Goal: Task Accomplishment & Management: Use online tool/utility

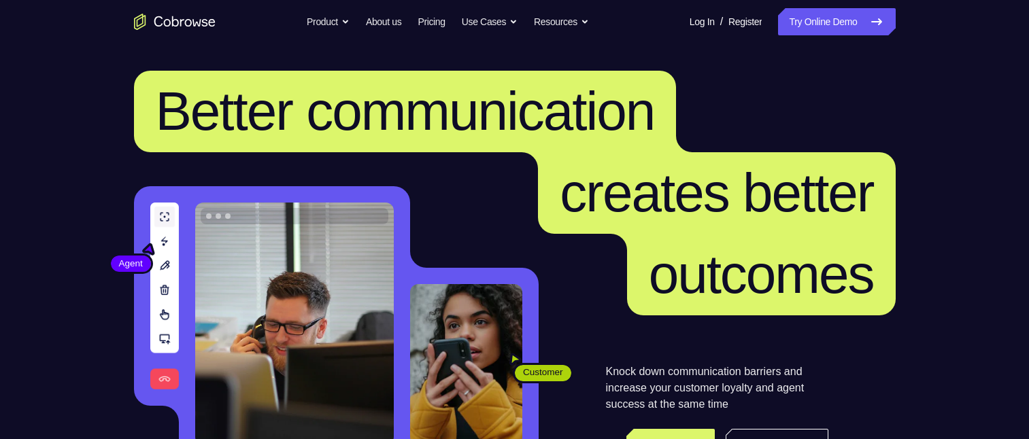
click at [813, 24] on link "Try Online Demo" at bounding box center [836, 21] width 117 height 27
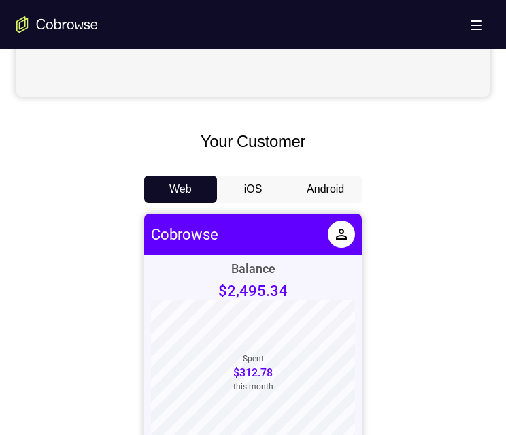
scroll to position [612, 0]
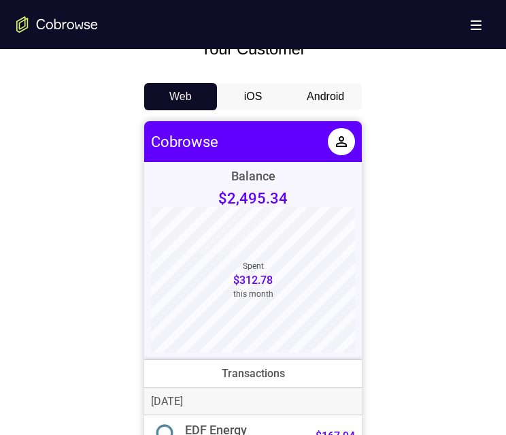
click at [326, 103] on button "Android" at bounding box center [325, 96] width 73 height 27
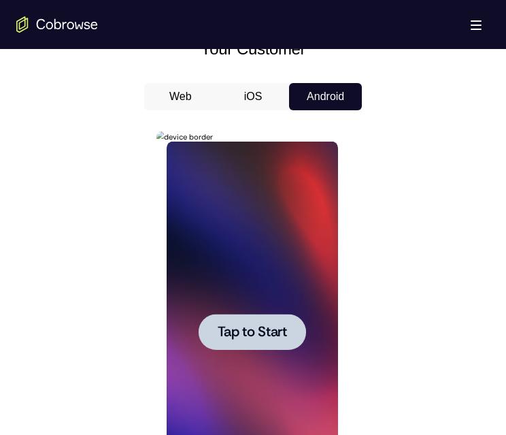
scroll to position [0, 0]
click at [279, 331] on span "Tap to Start" at bounding box center [251, 332] width 69 height 14
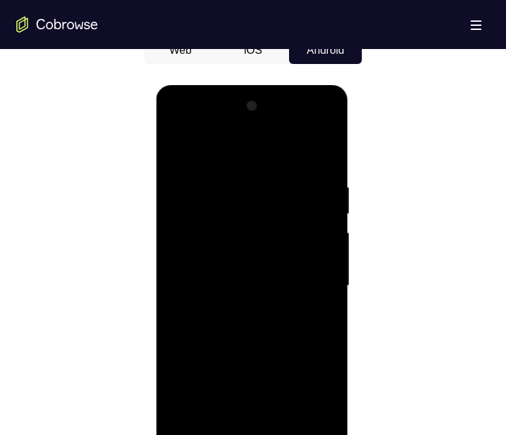
scroll to position [775, 0]
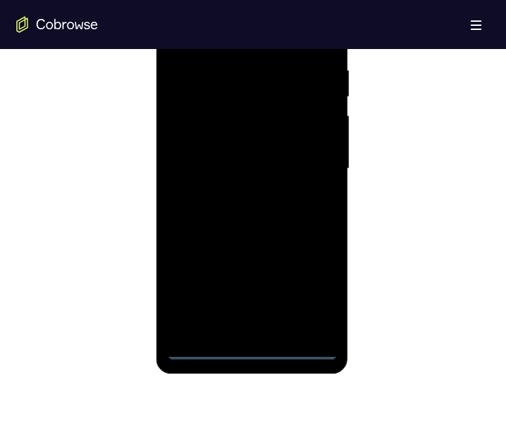
click at [254, 346] on div at bounding box center [251, 168] width 171 height 381
click at [309, 290] on div at bounding box center [251, 168] width 171 height 381
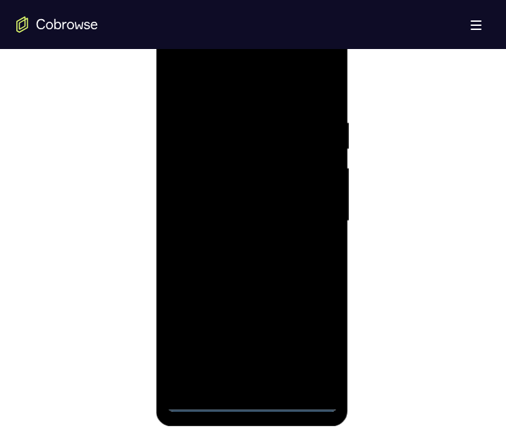
click at [279, 92] on div at bounding box center [251, 221] width 171 height 381
drag, startPoint x: 311, startPoint y: 212, endPoint x: 525, endPoint y: 182, distance: 216.3
click at [311, 213] on div at bounding box center [251, 221] width 171 height 381
click at [263, 380] on div at bounding box center [251, 221] width 171 height 381
click at [248, 209] on div at bounding box center [251, 221] width 171 height 381
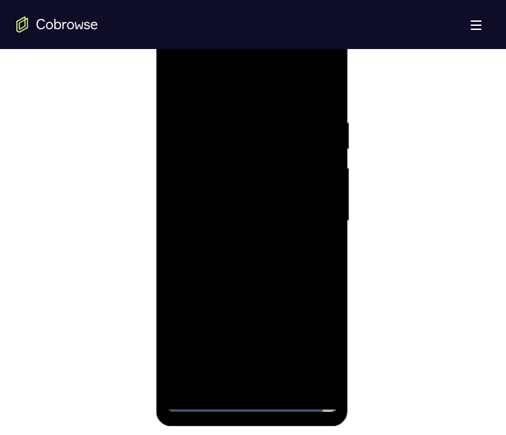
click at [251, 193] on div at bounding box center [251, 221] width 171 height 381
click at [254, 217] on div at bounding box center [251, 221] width 171 height 381
click at [279, 271] on div at bounding box center [251, 221] width 171 height 381
click at [267, 282] on div at bounding box center [251, 221] width 171 height 381
click at [228, 124] on div at bounding box center [251, 221] width 171 height 381
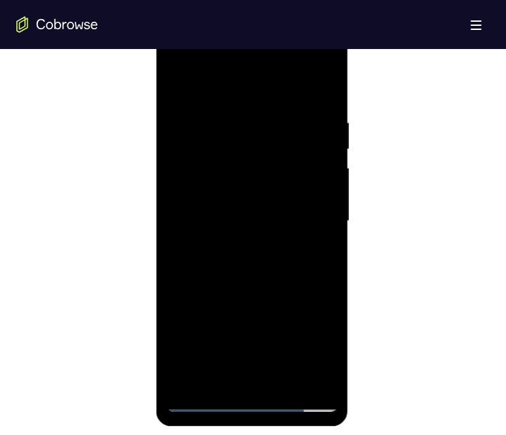
click at [322, 373] on div at bounding box center [251, 221] width 171 height 381
click at [332, 231] on div at bounding box center [251, 221] width 171 height 381
click at [328, 214] on div at bounding box center [251, 221] width 171 height 381
click at [324, 86] on div at bounding box center [251, 221] width 171 height 381
click at [284, 381] on div at bounding box center [251, 221] width 171 height 381
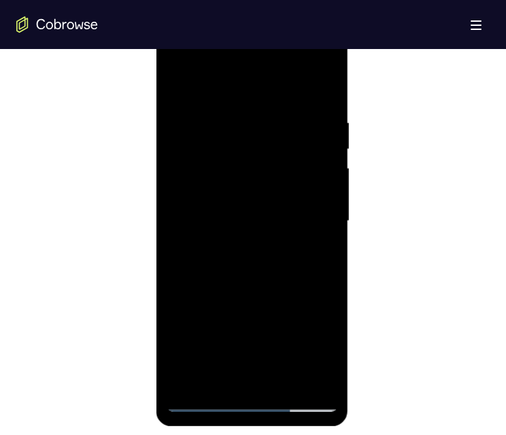
click at [288, 290] on div at bounding box center [251, 221] width 171 height 381
drag, startPoint x: 287, startPoint y: 311, endPoint x: 248, endPoint y: 190, distance: 127.3
click at [248, 190] on div at bounding box center [251, 221] width 171 height 381
drag, startPoint x: 264, startPoint y: 322, endPoint x: 259, endPoint y: 222, distance: 100.1
click at [259, 222] on div at bounding box center [251, 221] width 171 height 381
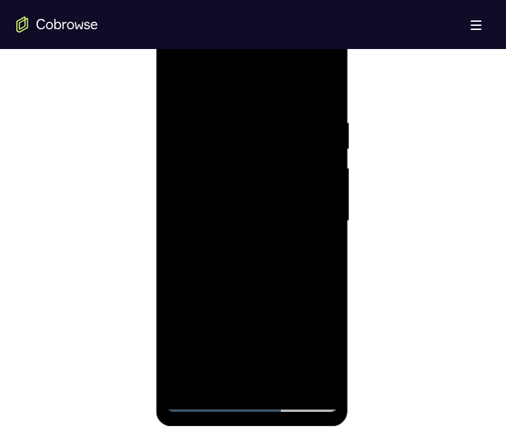
drag, startPoint x: 267, startPoint y: 329, endPoint x: 265, endPoint y: 279, distance: 50.4
click at [265, 279] on div at bounding box center [251, 221] width 171 height 381
click at [265, 278] on div at bounding box center [251, 221] width 171 height 381
click at [320, 255] on div at bounding box center [251, 221] width 171 height 381
click at [175, 86] on div at bounding box center [251, 221] width 171 height 381
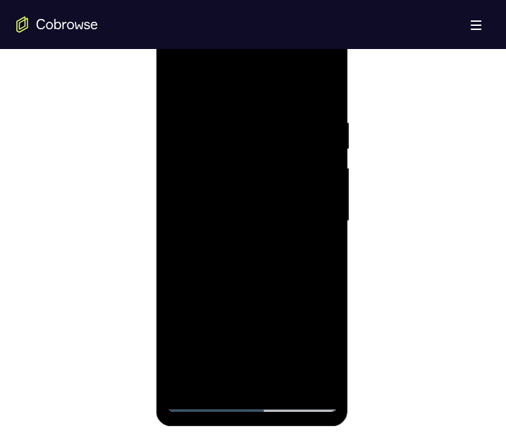
drag, startPoint x: 255, startPoint y: 203, endPoint x: 284, endPoint y: 392, distance: 190.6
click at [284, 392] on div at bounding box center [251, 221] width 171 height 381
drag, startPoint x: 271, startPoint y: 260, endPoint x: 278, endPoint y: 354, distance: 94.1
click at [278, 354] on div at bounding box center [251, 221] width 171 height 381
click at [178, 81] on div at bounding box center [251, 221] width 171 height 381
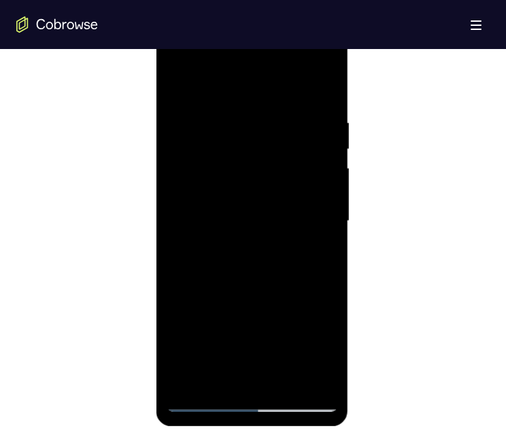
drag, startPoint x: 267, startPoint y: 190, endPoint x: 257, endPoint y: 106, distance: 84.3
click at [257, 106] on div at bounding box center [251, 221] width 171 height 381
drag, startPoint x: 258, startPoint y: 308, endPoint x: 258, endPoint y: 185, distance: 123.1
click at [258, 184] on div at bounding box center [251, 221] width 171 height 381
drag, startPoint x: 284, startPoint y: 273, endPoint x: 275, endPoint y: 198, distance: 75.3
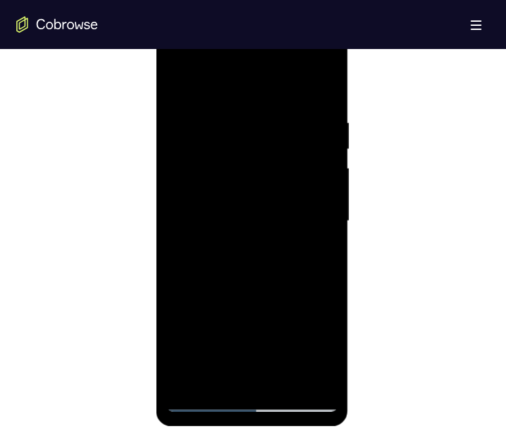
click at [275, 198] on div at bounding box center [251, 221] width 171 height 381
click at [179, 315] on div at bounding box center [251, 221] width 171 height 381
drag, startPoint x: 259, startPoint y: 323, endPoint x: 261, endPoint y: 149, distance: 174.1
click at [261, 150] on div at bounding box center [251, 221] width 171 height 381
drag, startPoint x: 271, startPoint y: 294, endPoint x: 271, endPoint y: 168, distance: 126.5
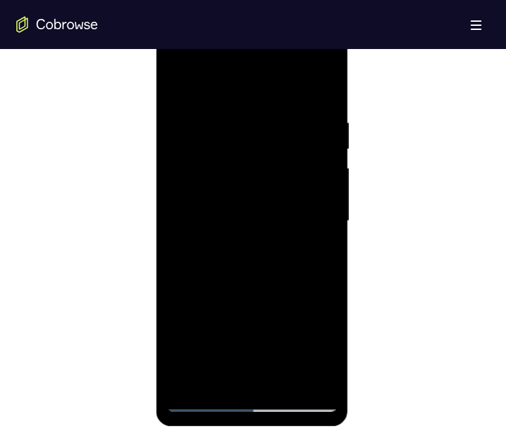
click at [271, 168] on div at bounding box center [251, 221] width 171 height 381
click at [331, 209] on div at bounding box center [251, 221] width 171 height 381
click at [177, 339] on div at bounding box center [251, 221] width 171 height 381
drag, startPoint x: 248, startPoint y: 339, endPoint x: 256, endPoint y: 141, distance: 198.7
click at [256, 138] on div at bounding box center [251, 221] width 171 height 381
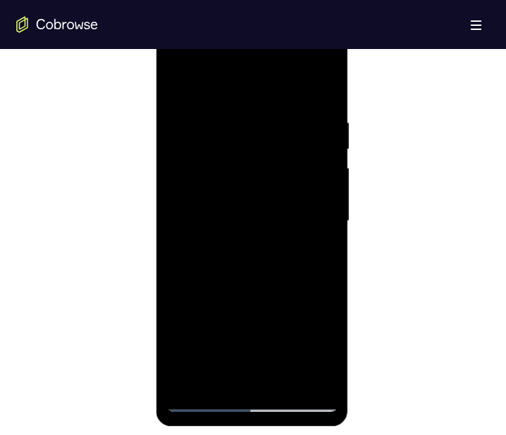
click at [256, 138] on div at bounding box center [251, 221] width 171 height 381
drag, startPoint x: 257, startPoint y: 290, endPoint x: 256, endPoint y: 148, distance: 142.1
click at [256, 148] on div at bounding box center [251, 221] width 171 height 381
click at [263, 314] on div at bounding box center [251, 221] width 171 height 381
drag, startPoint x: 265, startPoint y: 187, endPoint x: 265, endPoint y: 136, distance: 51.0
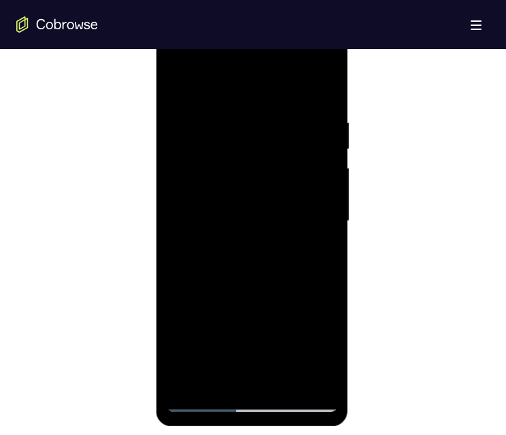
click at [265, 136] on div at bounding box center [251, 221] width 171 height 381
drag, startPoint x: 272, startPoint y: 209, endPoint x: 260, endPoint y: 85, distance: 125.1
click at [260, 85] on div at bounding box center [251, 221] width 171 height 381
click at [281, 271] on div at bounding box center [251, 221] width 171 height 381
drag, startPoint x: 276, startPoint y: 141, endPoint x: 265, endPoint y: 114, distance: 28.9
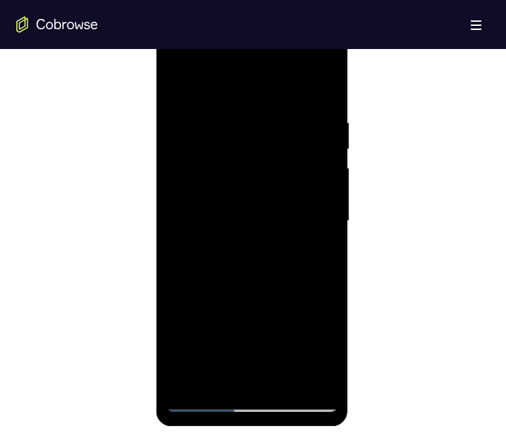
click at [275, 101] on div at bounding box center [251, 221] width 171 height 381
click at [288, 194] on div at bounding box center [251, 221] width 171 height 381
drag, startPoint x: 287, startPoint y: 155, endPoint x: 282, endPoint y: 85, distance: 70.3
click at [282, 88] on div at bounding box center [251, 221] width 171 height 381
click at [282, 84] on div at bounding box center [251, 221] width 171 height 381
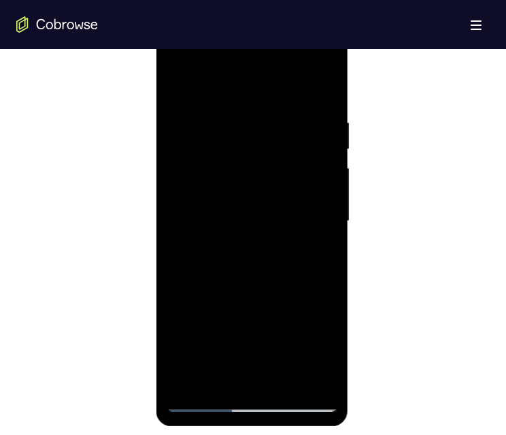
click at [215, 383] on div at bounding box center [251, 221] width 171 height 381
click at [207, 79] on div at bounding box center [251, 221] width 171 height 381
click at [225, 124] on div at bounding box center [251, 221] width 171 height 381
click at [212, 20] on div at bounding box center [252, 20] width 192 height 0
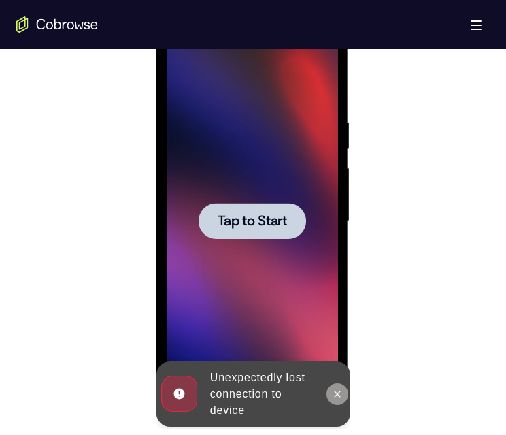
click at [327, 397] on button at bounding box center [337, 394] width 22 height 22
click at [327, 397] on div "Online web based iOS Simulators and Android Emulators. Run iPhone, iPad, Mobile…" at bounding box center [253, 224] width 194 height 408
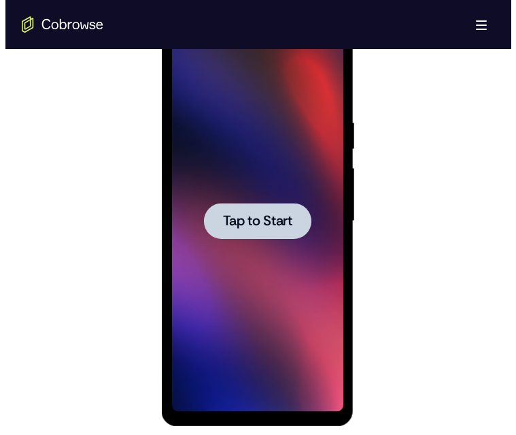
scroll to position [0, 0]
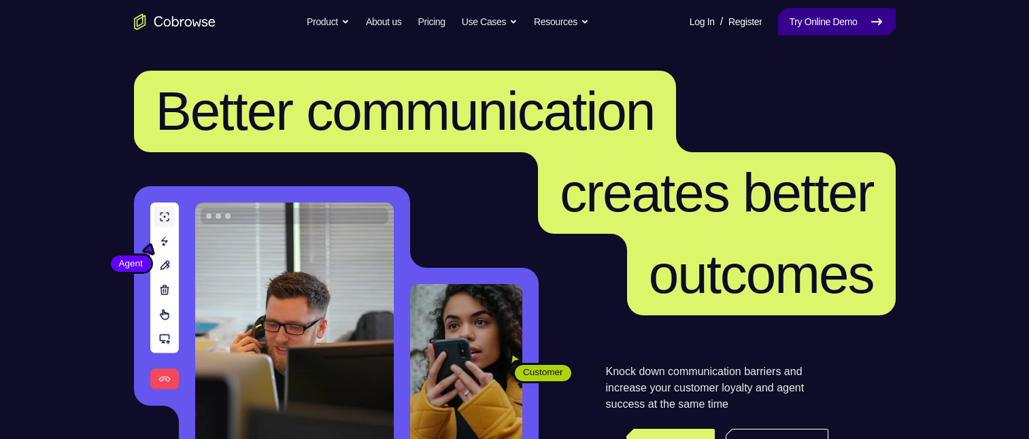
click at [839, 22] on link "Try Online Demo" at bounding box center [836, 21] width 117 height 27
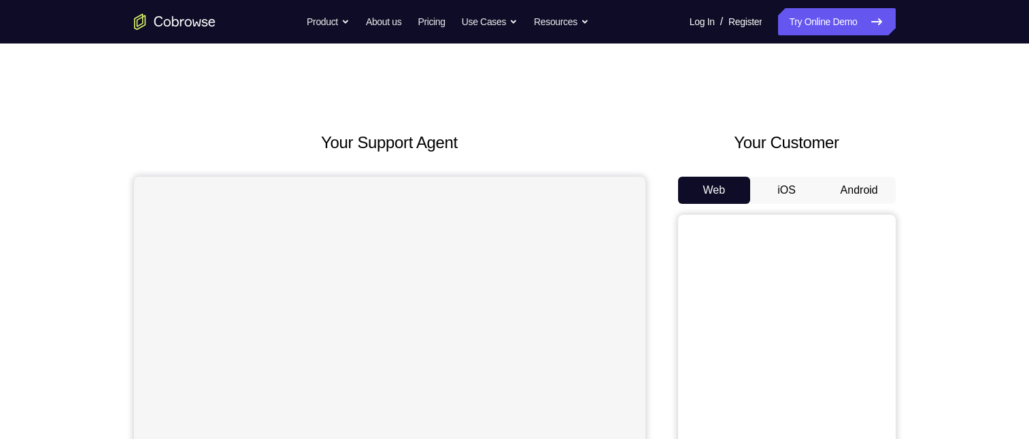
click at [885, 196] on button "Android" at bounding box center [859, 190] width 73 height 27
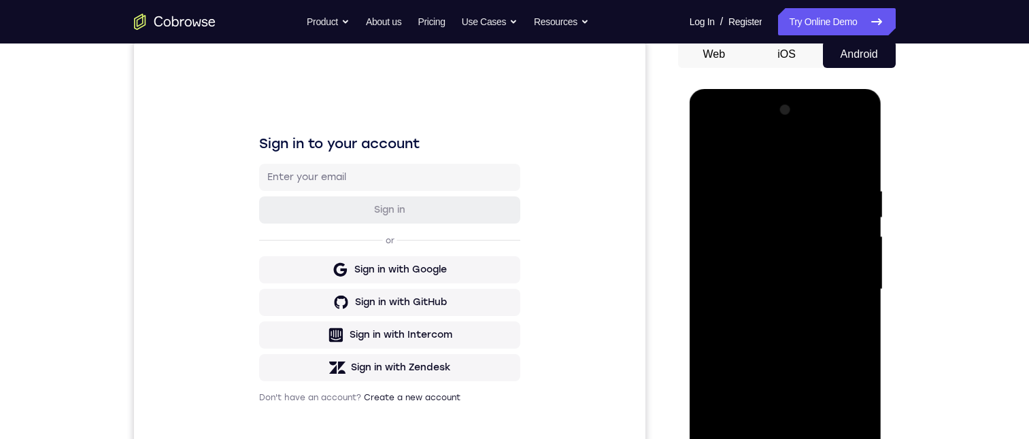
scroll to position [272, 0]
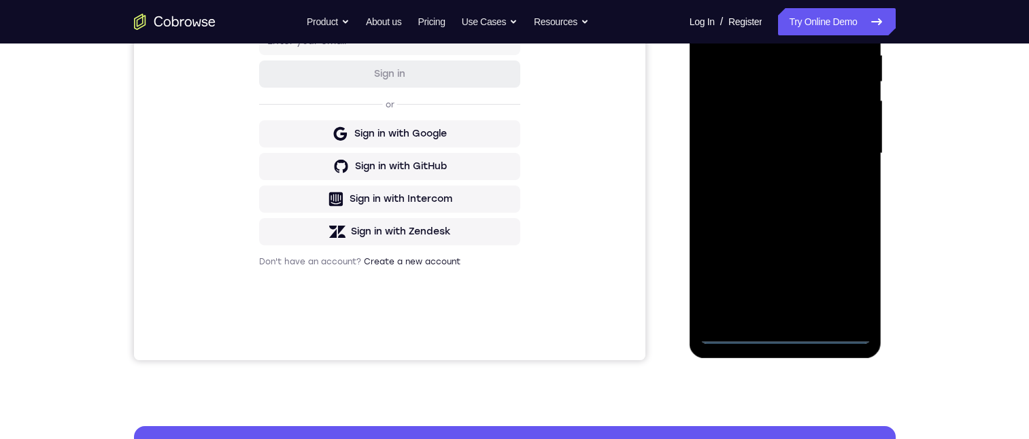
drag, startPoint x: 1574, startPoint y: 233, endPoint x: 783, endPoint y: 334, distance: 798.1
click at [783, 334] on div at bounding box center [785, 153] width 171 height 381
click at [849, 282] on div at bounding box center [785, 153] width 171 height 381
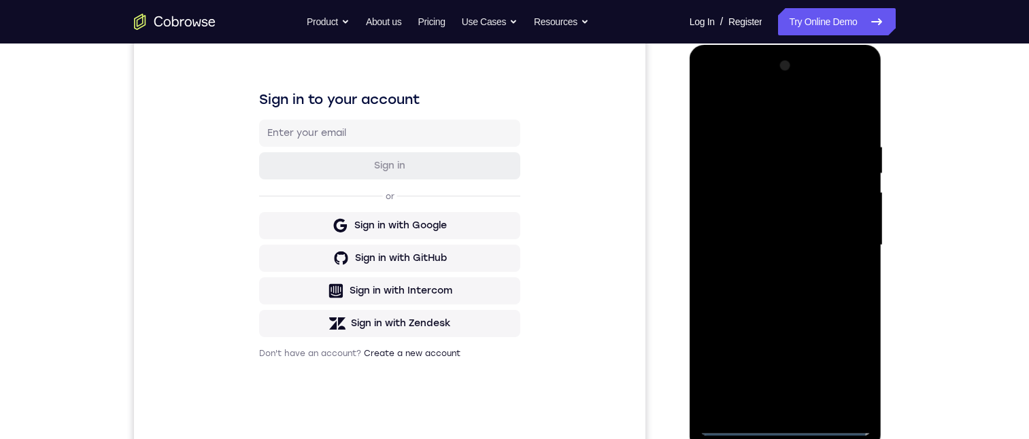
click at [838, 120] on div at bounding box center [785, 245] width 171 height 381
click at [841, 236] on div at bounding box center [785, 245] width 171 height 381
click at [772, 270] on div at bounding box center [785, 245] width 171 height 381
click at [794, 231] on div at bounding box center [785, 245] width 171 height 381
click at [794, 214] on div at bounding box center [785, 245] width 171 height 381
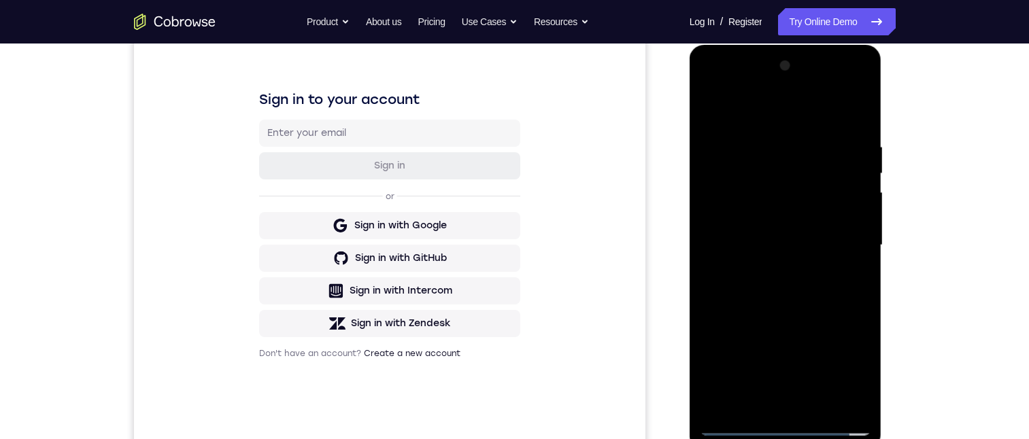
click at [801, 245] on div at bounding box center [785, 245] width 171 height 381
drag, startPoint x: 812, startPoint y: 295, endPoint x: 1651, endPoint y: 276, distance: 838.8
click at [812, 295] on div at bounding box center [785, 245] width 171 height 381
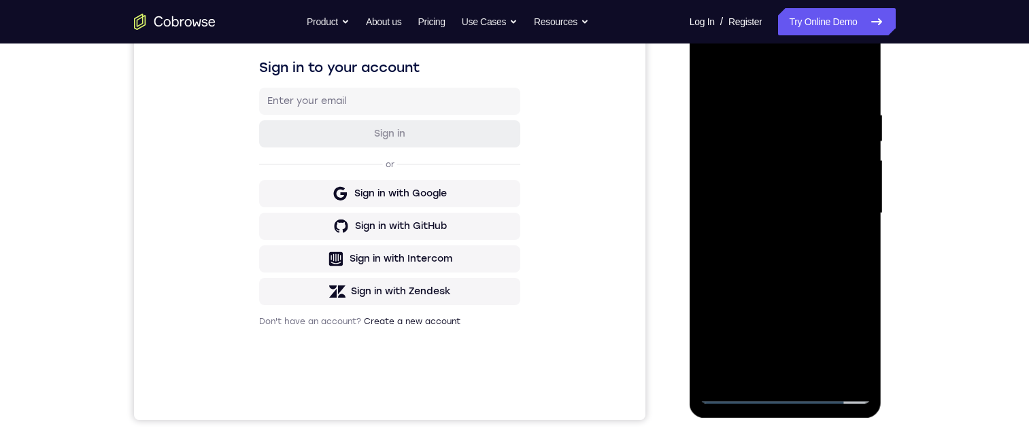
click at [815, 280] on div at bounding box center [785, 213] width 171 height 381
click at [775, 104] on div at bounding box center [785, 213] width 171 height 381
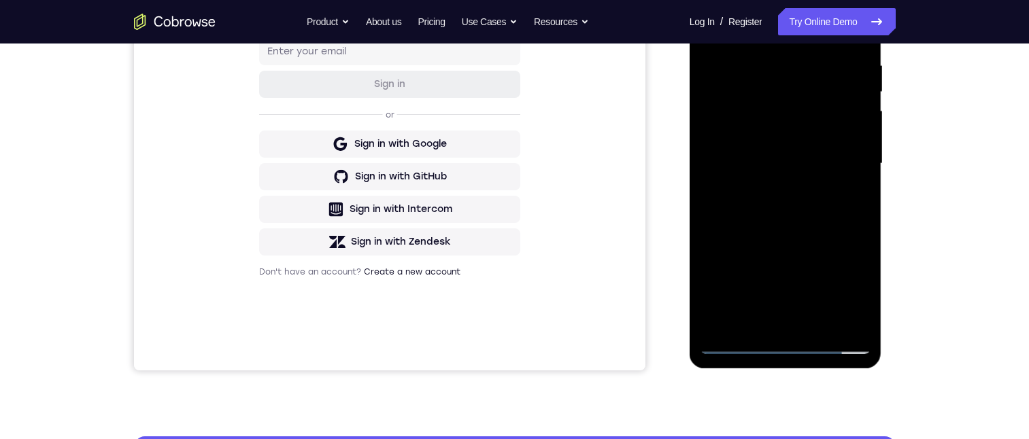
scroll to position [228, 0]
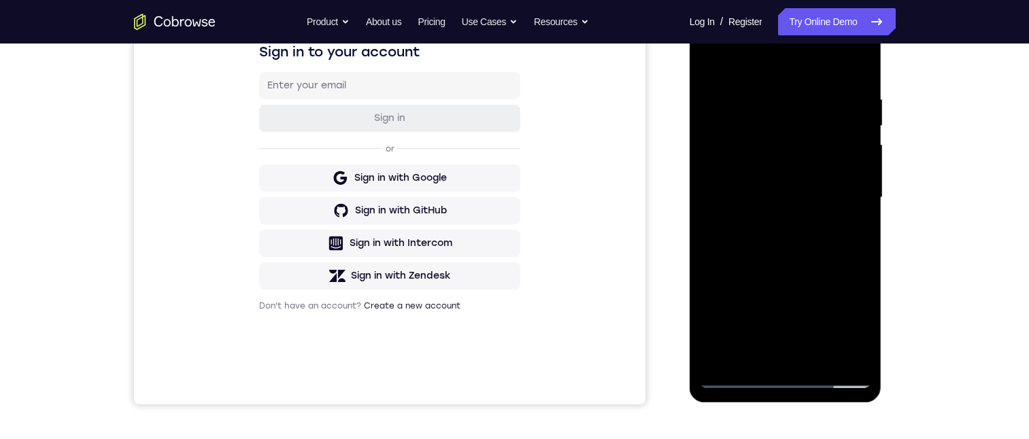
drag, startPoint x: 806, startPoint y: 137, endPoint x: 1573, endPoint y: 158, distance: 767.4
click at [806, 137] on div at bounding box center [785, 197] width 171 height 381
click at [856, 65] on div at bounding box center [785, 197] width 171 height 381
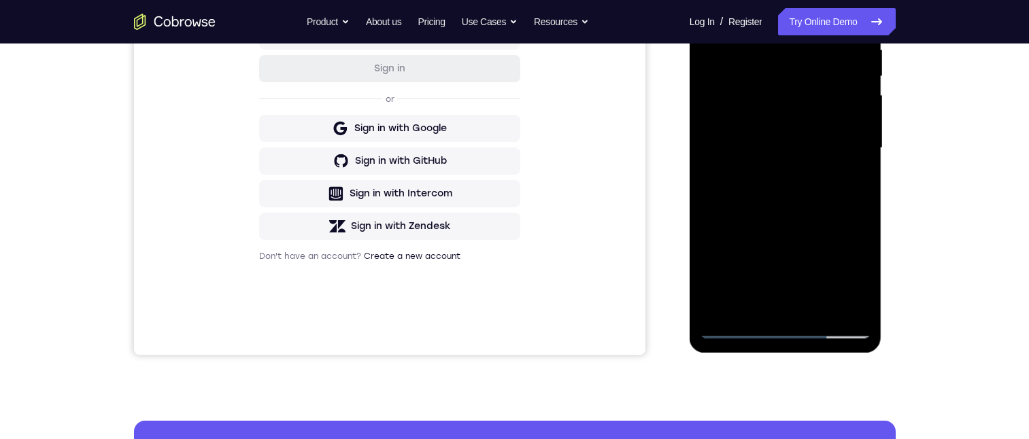
drag, startPoint x: 823, startPoint y: 309, endPoint x: 1575, endPoint y: 127, distance: 774.0
click at [823, 309] on div at bounding box center [785, 148] width 171 height 381
click at [813, 222] on div at bounding box center [785, 148] width 171 height 381
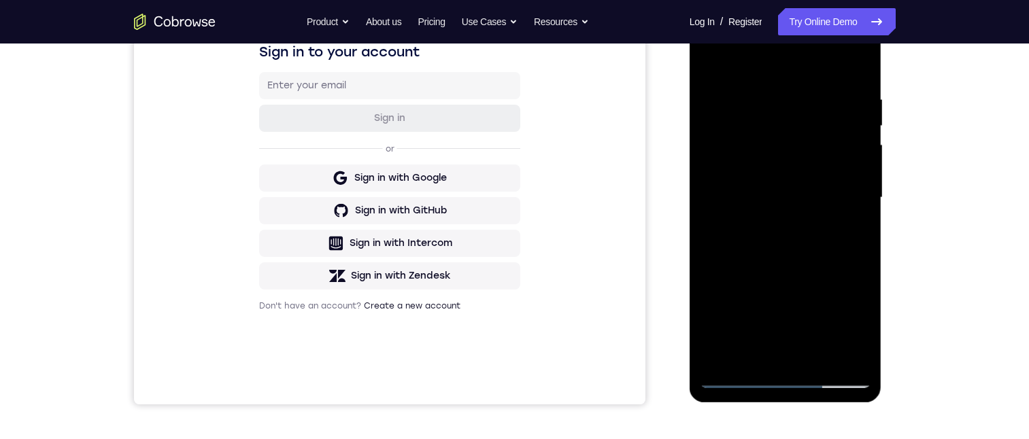
drag, startPoint x: 714, startPoint y: 60, endPoint x: 722, endPoint y: 73, distance: 14.9
click at [714, 60] on div at bounding box center [785, 197] width 171 height 381
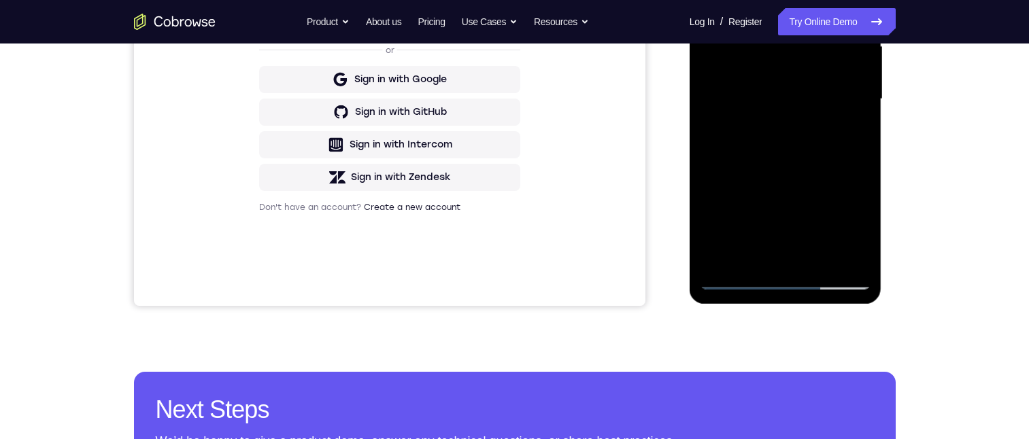
click at [758, 264] on div at bounding box center [785, 99] width 171 height 381
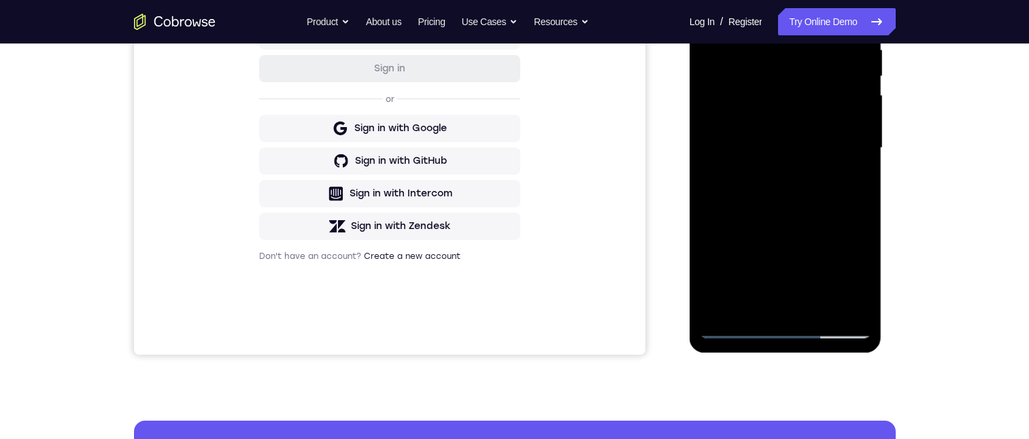
scroll to position [228, 0]
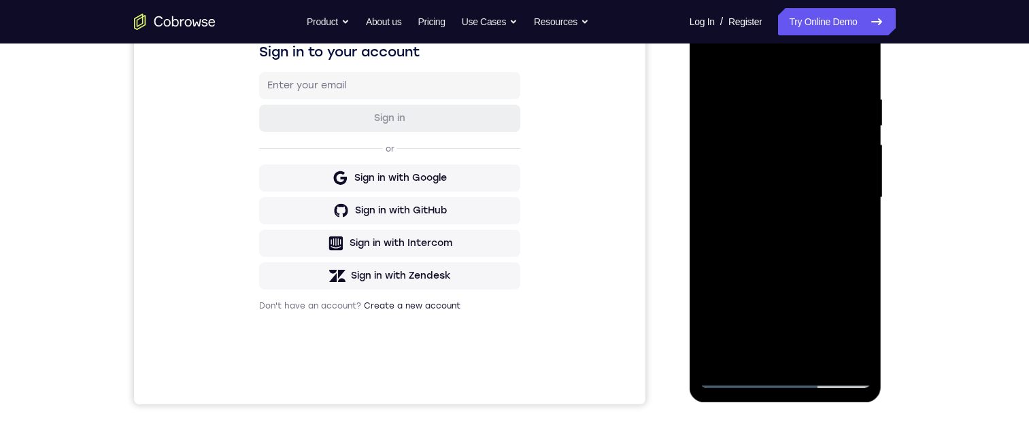
drag, startPoint x: 811, startPoint y: 56, endPoint x: 1573, endPoint y: 159, distance: 768.7
click at [811, 56] on div at bounding box center [785, 197] width 171 height 381
drag, startPoint x: 785, startPoint y: 209, endPoint x: 780, endPoint y: 156, distance: 53.3
click at [780, 156] on div at bounding box center [785, 197] width 171 height 381
click at [740, 99] on div at bounding box center [785, 197] width 171 height 381
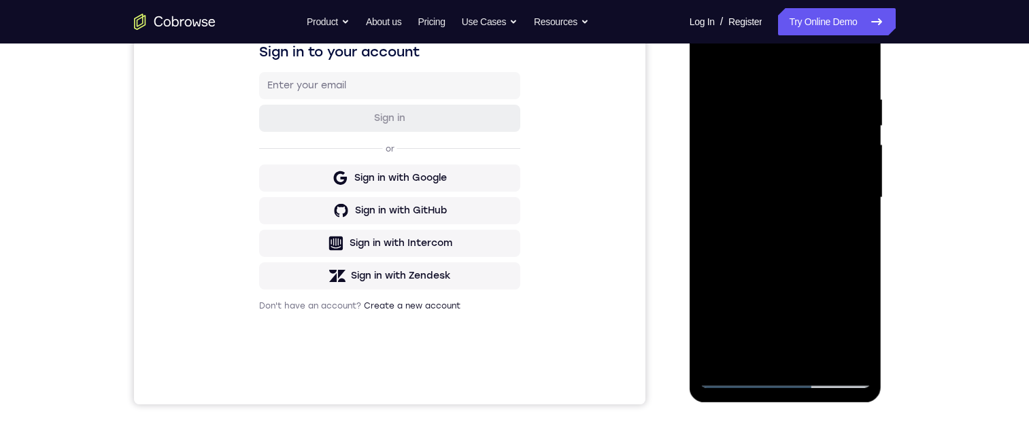
click at [709, 58] on div at bounding box center [785, 197] width 171 height 381
click at [775, 182] on div at bounding box center [785, 197] width 171 height 381
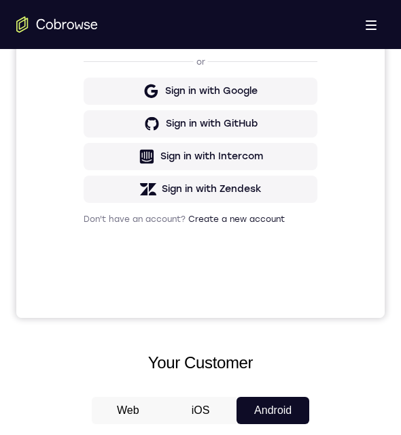
scroll to position [752, 0]
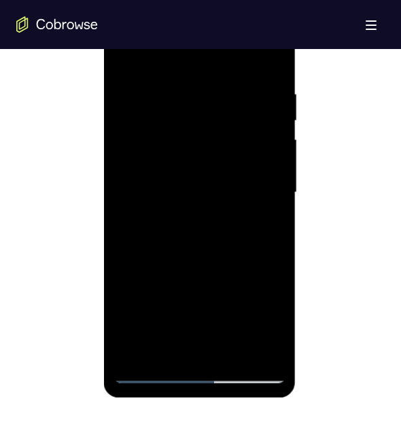
drag, startPoint x: 131, startPoint y: 156, endPoint x: 158, endPoint y: 163, distance: 27.4
click at [131, 156] on div at bounding box center [199, 192] width 171 height 381
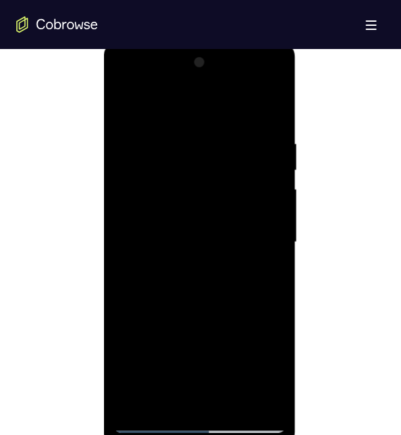
click at [275, 72] on div at bounding box center [199, 242] width 171 height 381
click at [126, 109] on div at bounding box center [199, 242] width 171 height 381
click at [271, 169] on div at bounding box center [199, 242] width 171 height 381
click at [156, 166] on div at bounding box center [199, 242] width 171 height 381
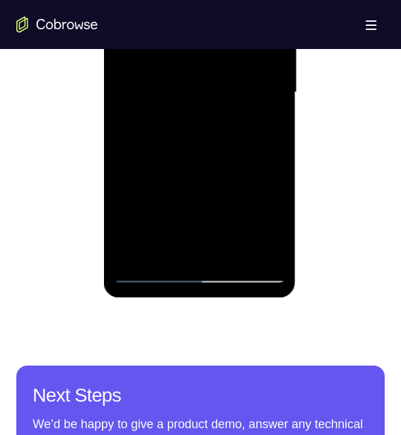
drag, startPoint x: 248, startPoint y: 198, endPoint x: 246, endPoint y: 149, distance: 49.0
click at [246, 163] on div at bounding box center [199, 92] width 171 height 381
drag, startPoint x: 246, startPoint y: 149, endPoint x: 246, endPoint y: 141, distance: 7.5
click at [246, 147] on div at bounding box center [199, 92] width 171 height 381
click at [246, 141] on div at bounding box center [199, 92] width 171 height 381
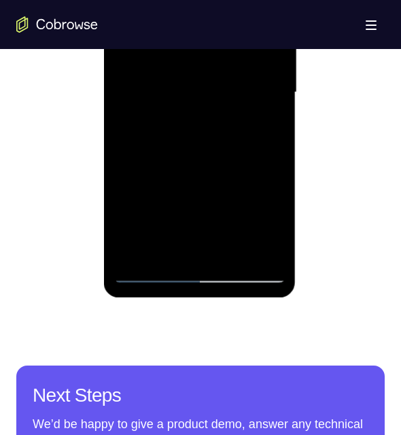
scroll to position [652, 0]
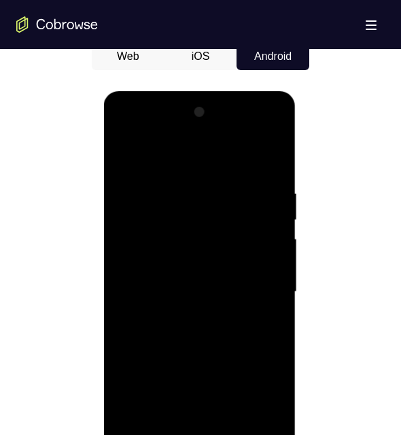
drag, startPoint x: 126, startPoint y: 153, endPoint x: 433, endPoint y: 251, distance: 321.3
click at [126, 153] on div at bounding box center [199, 291] width 171 height 381
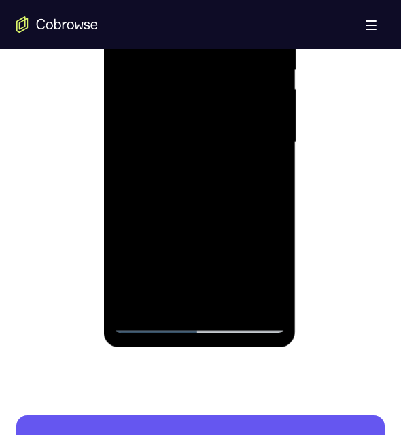
click at [159, 190] on div at bounding box center [199, 142] width 171 height 381
click at [276, 105] on div at bounding box center [199, 142] width 171 height 381
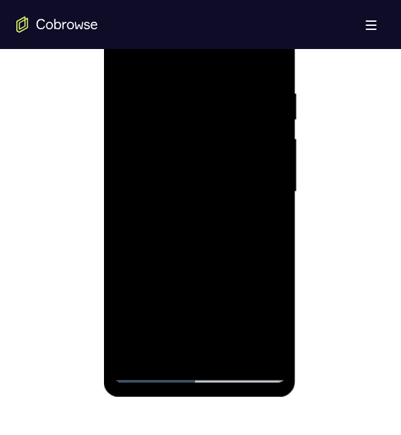
scroll to position [752, 0]
click at [276, 158] on div at bounding box center [199, 192] width 171 height 381
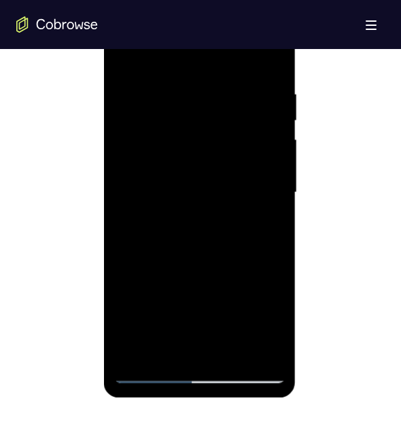
click at [276, 158] on div at bounding box center [199, 192] width 171 height 381
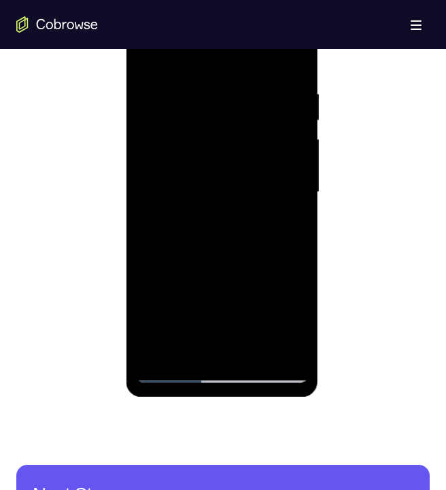
drag, startPoint x: 297, startPoint y: 158, endPoint x: 454, endPoint y: 134, distance: 159.0
click at [297, 158] on div at bounding box center [221, 192] width 171 height 381
click at [298, 156] on div at bounding box center [221, 192] width 171 height 381
click at [297, 156] on div at bounding box center [221, 192] width 171 height 381
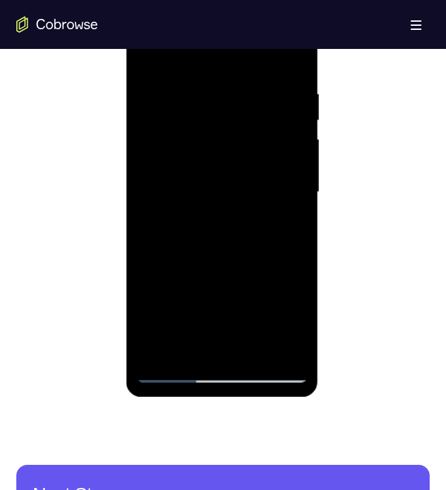
click at [297, 156] on div at bounding box center [221, 192] width 171 height 381
click at [300, 162] on div at bounding box center [221, 192] width 171 height 381
click at [300, 161] on div at bounding box center [221, 192] width 171 height 381
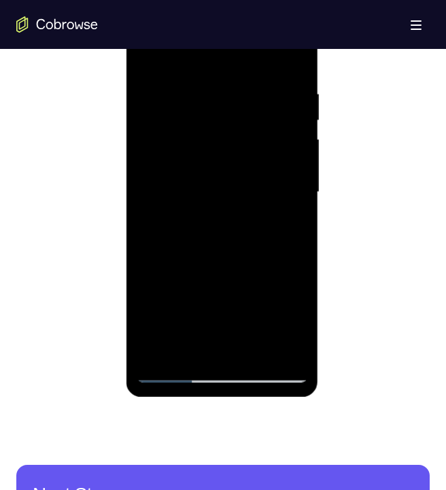
click at [300, 161] on div at bounding box center [221, 192] width 171 height 381
click at [148, 54] on div at bounding box center [221, 192] width 171 height 381
click at [230, 233] on div at bounding box center [221, 192] width 171 height 381
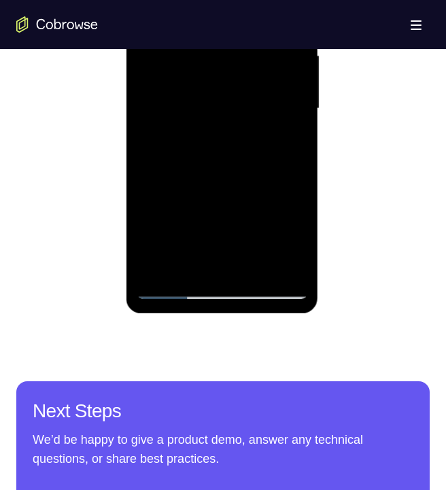
scroll to position [710, 0]
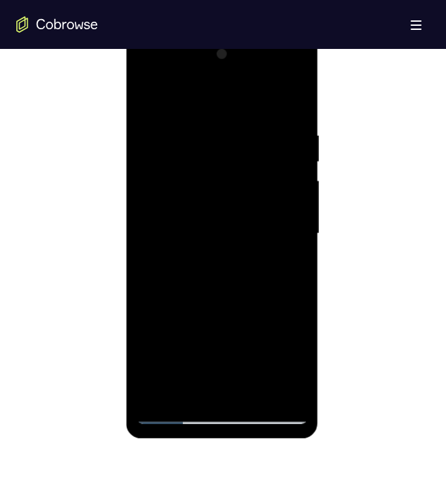
click at [296, 141] on div at bounding box center [221, 234] width 171 height 381
click at [302, 144] on div at bounding box center [221, 234] width 171 height 381
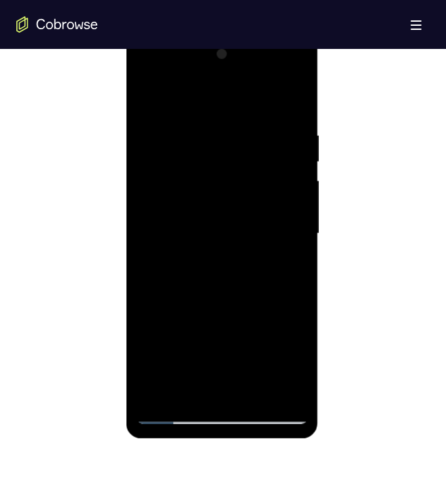
click at [301, 146] on div at bounding box center [221, 234] width 171 height 381
drag, startPoint x: 274, startPoint y: 169, endPoint x: 264, endPoint y: 233, distance: 64.1
click at [264, 233] on div at bounding box center [221, 234] width 171 height 381
click at [298, 185] on div at bounding box center [221, 234] width 171 height 381
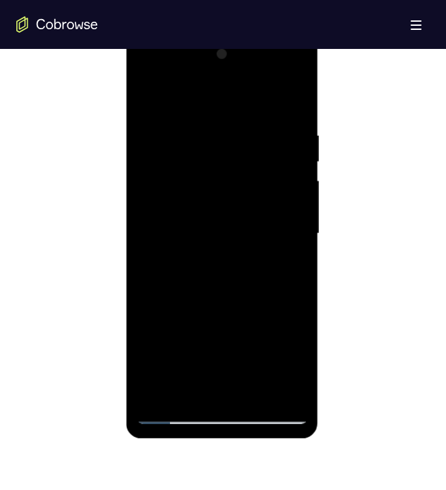
drag, startPoint x: 299, startPoint y: 185, endPoint x: 450, endPoint y: 199, distance: 151.7
click at [298, 185] on div at bounding box center [221, 234] width 171 height 381
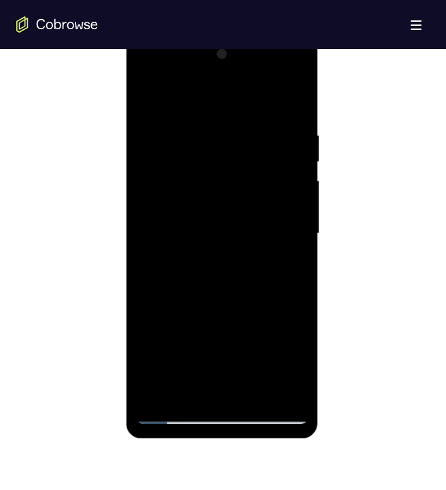
click at [298, 185] on div at bounding box center [221, 234] width 171 height 381
